Goal: Information Seeking & Learning: Ask a question

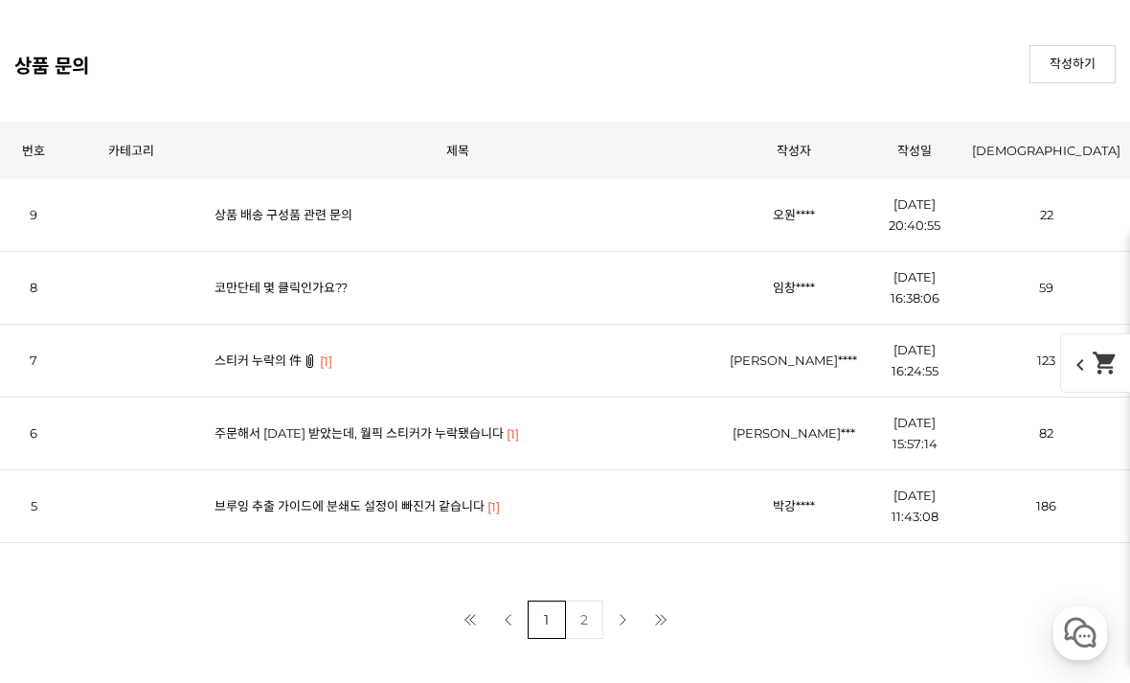
click at [281, 202] on td "상품 배송 구성품 관련 문의" at bounding box center [457, 215] width 525 height 73
click at [279, 292] on link "코만단테 몇 클릭인가요??" at bounding box center [281, 287] width 133 height 15
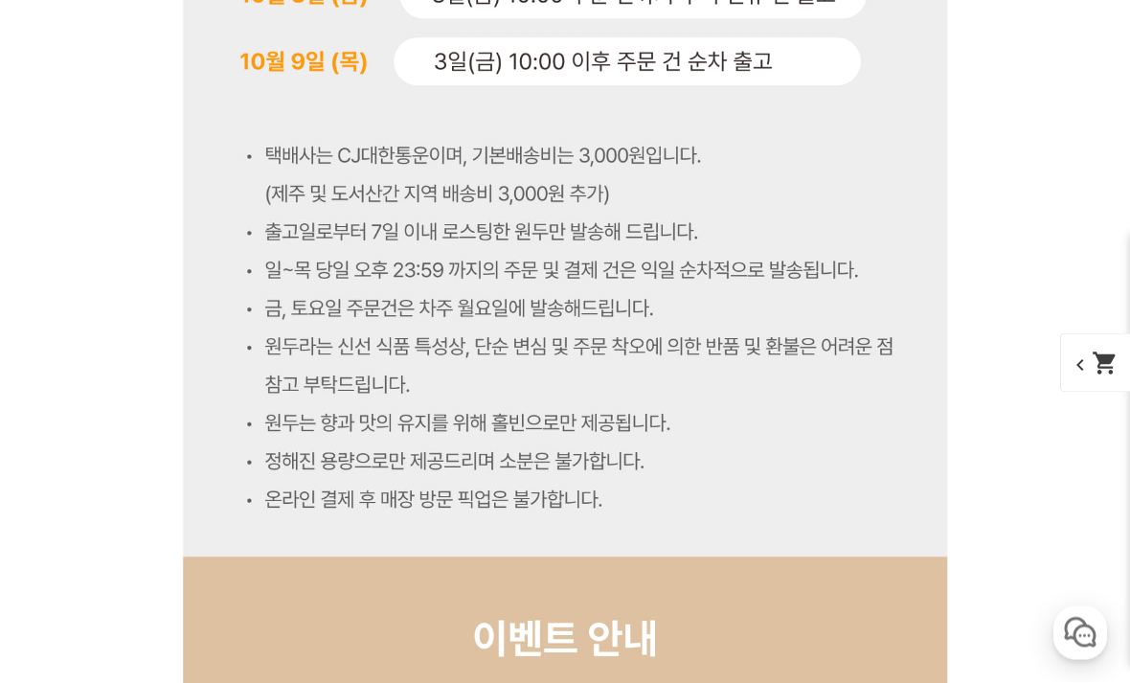
scroll to position [4208, 0]
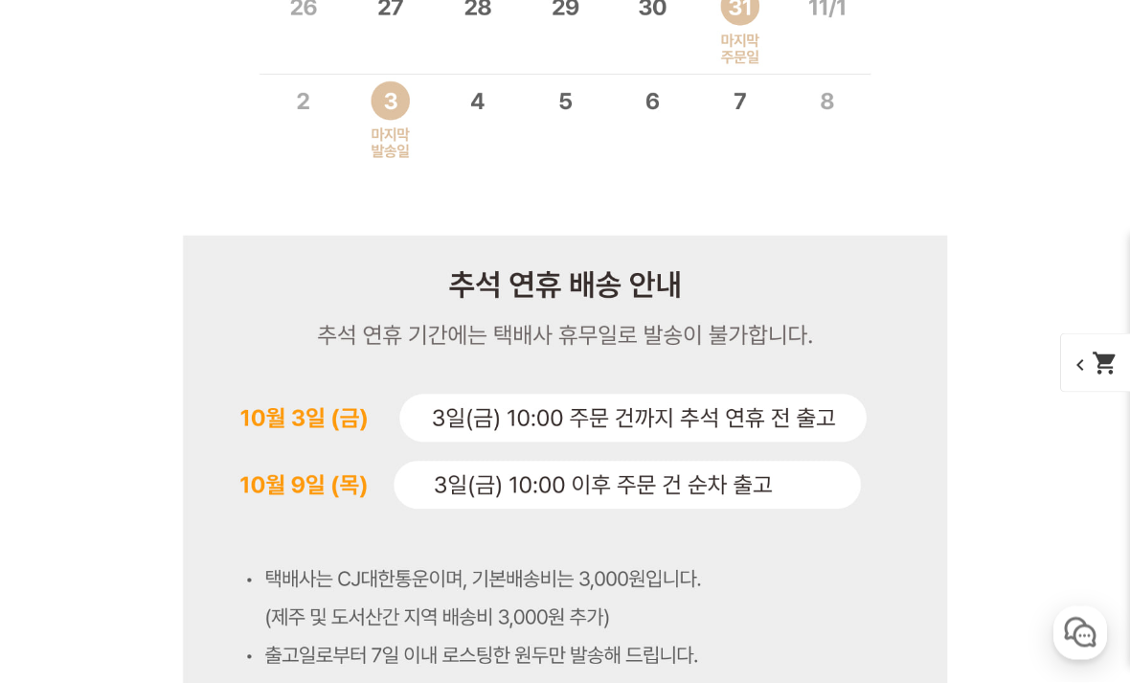
scroll to position [4831, 0]
select select "#24 파나마 아시엔다 라 에스메랄다 엘 벨로 [PERSON_NAME]"
select select "100g"
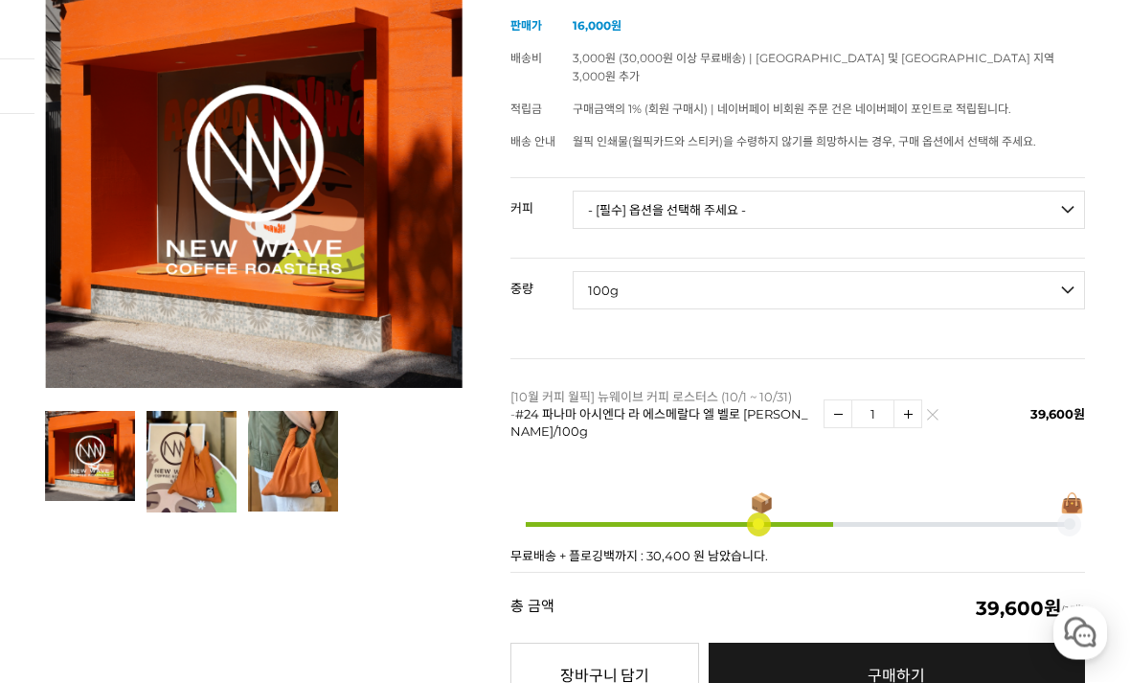
scroll to position [279, 0]
click at [189, 450] on div at bounding box center [254, 241] width 418 height 541
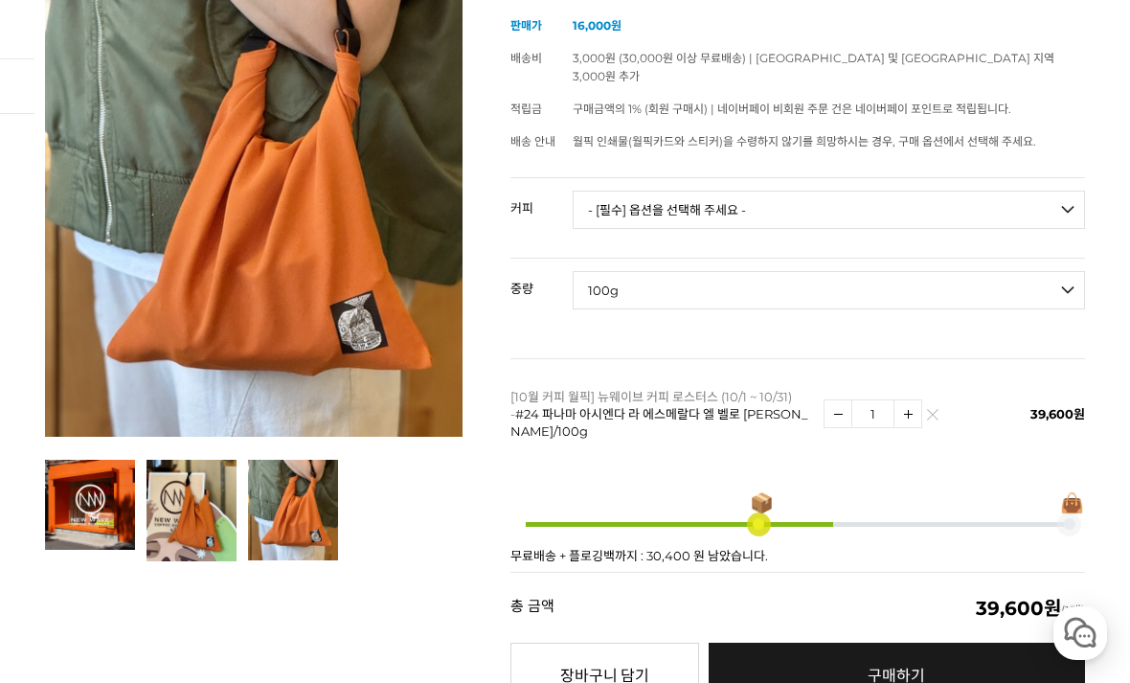
click at [300, 520] on img at bounding box center [293, 510] width 90 height 101
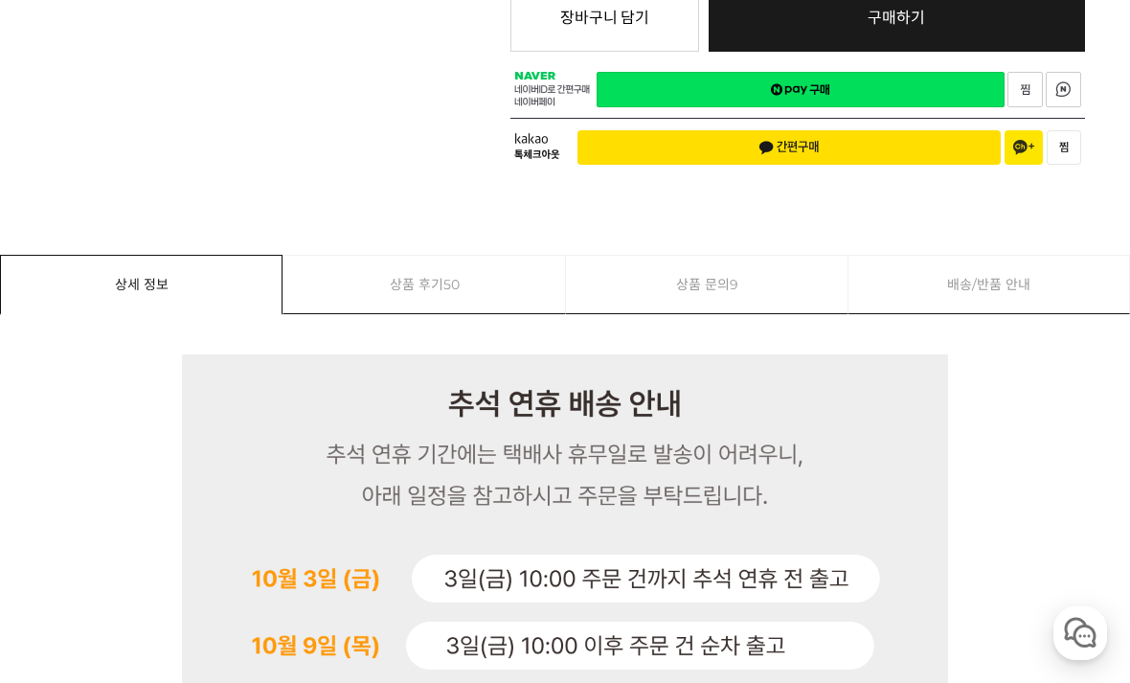
scroll to position [938, 0]
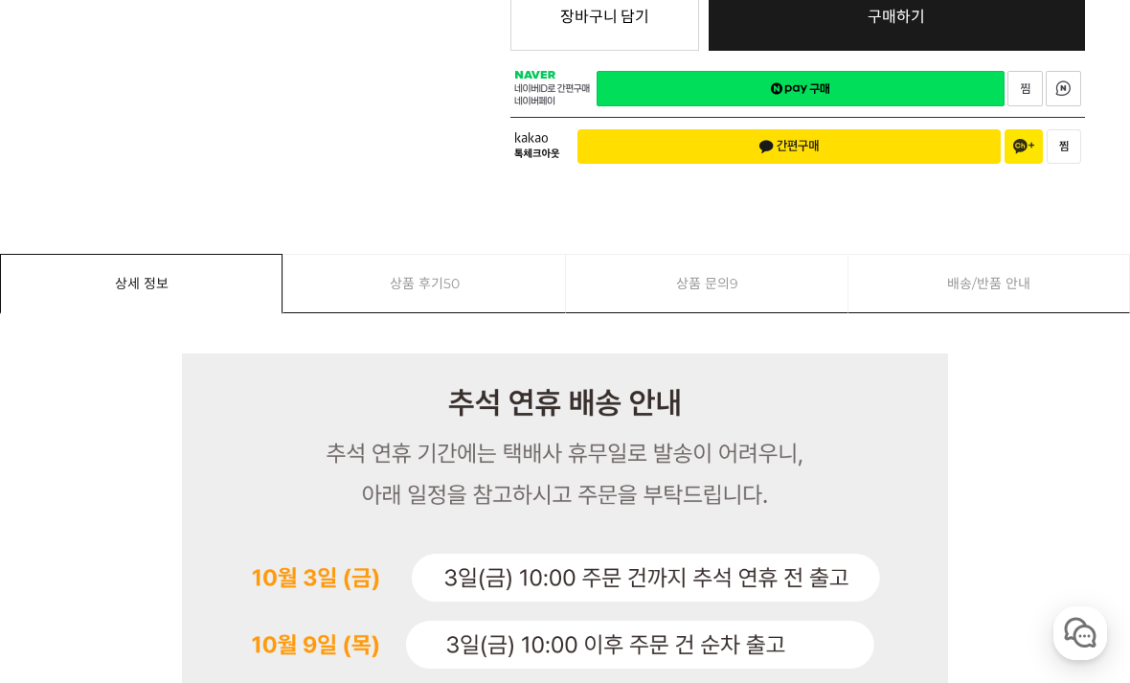
click at [653, 269] on link "상품 문의 9" at bounding box center [707, 283] width 282 height 57
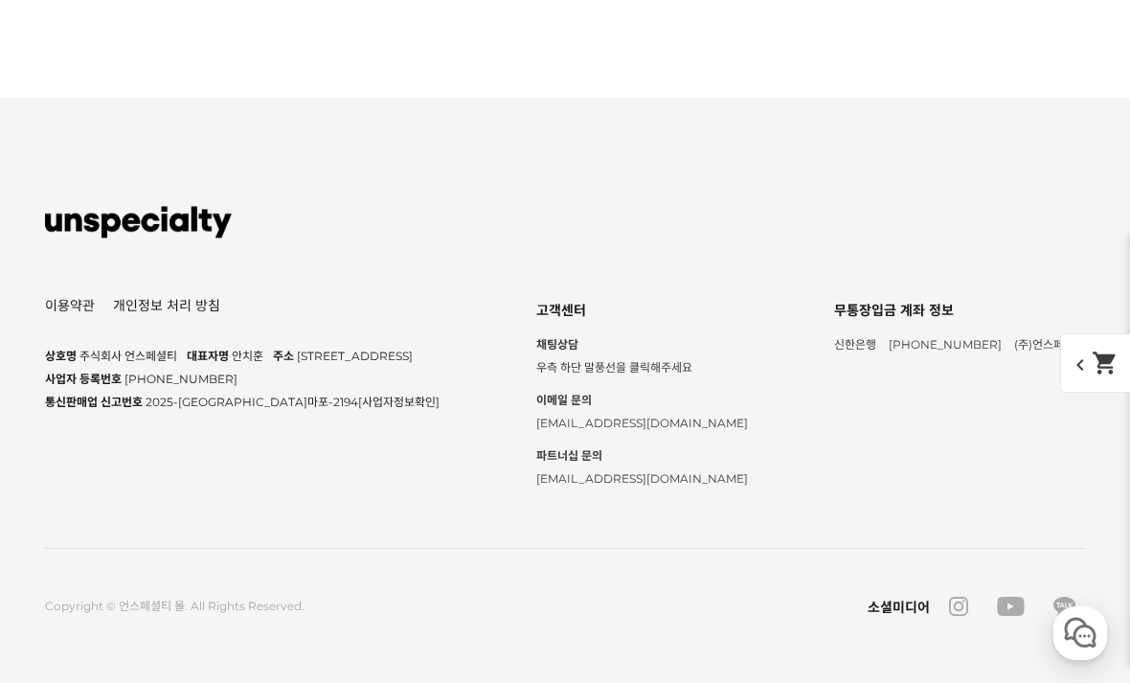
scroll to position [28457, 0]
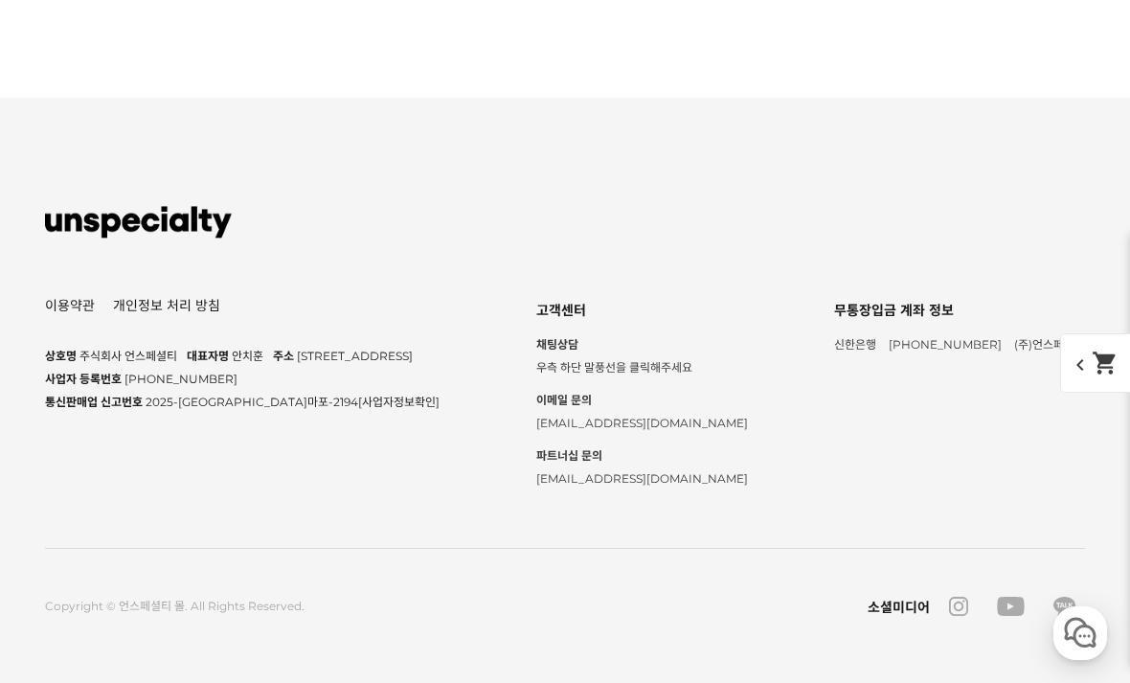
scroll to position [25677, 0]
